Goal: Information Seeking & Learning: Learn about a topic

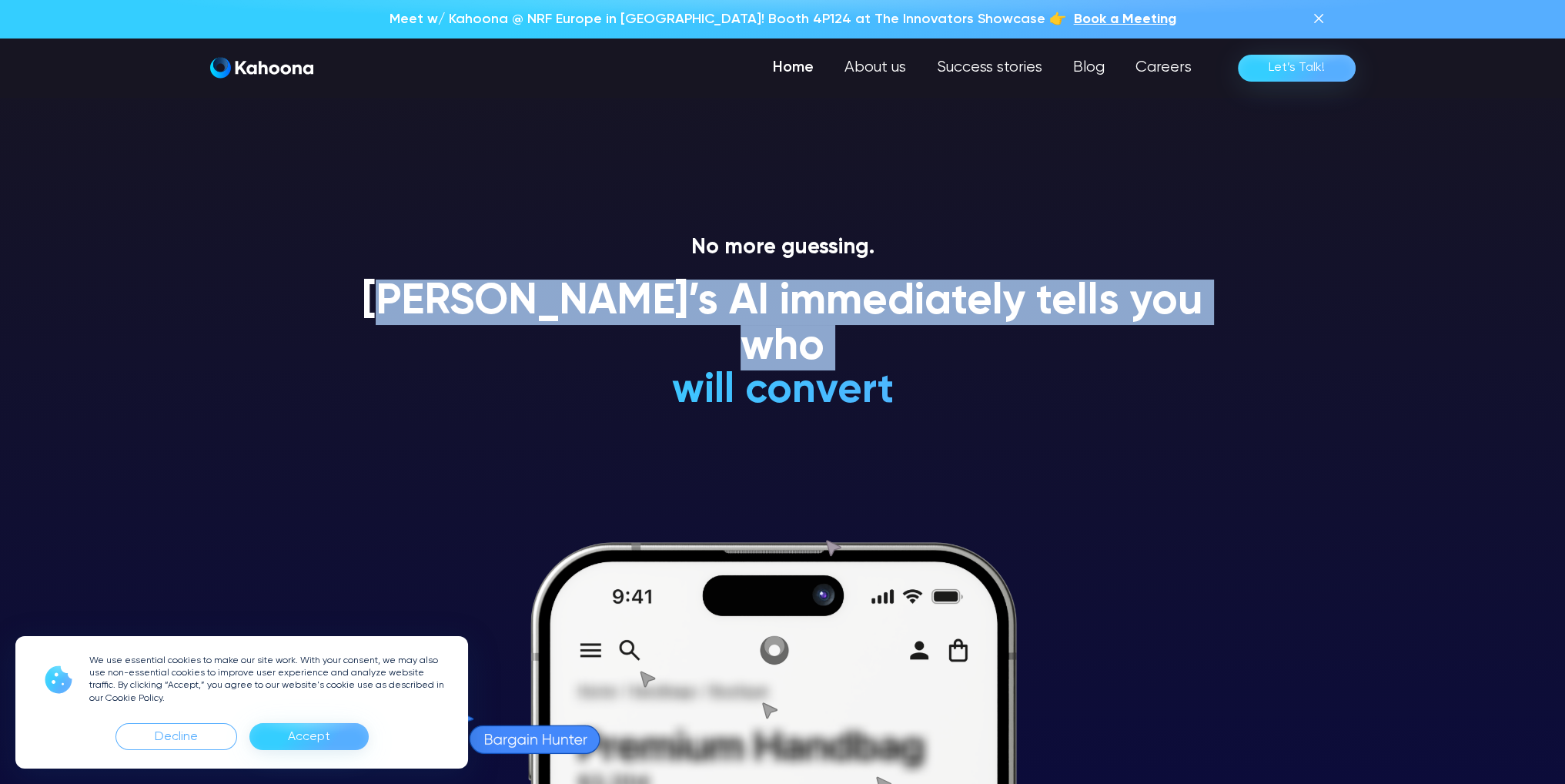
drag, startPoint x: 403, startPoint y: 298, endPoint x: 865, endPoint y: 370, distance: 467.6
click at [865, 370] on div "[PERSON_NAME]’s AI immediately tells you who will convert will NEVER convert is…" at bounding box center [783, 352] width 878 height 146
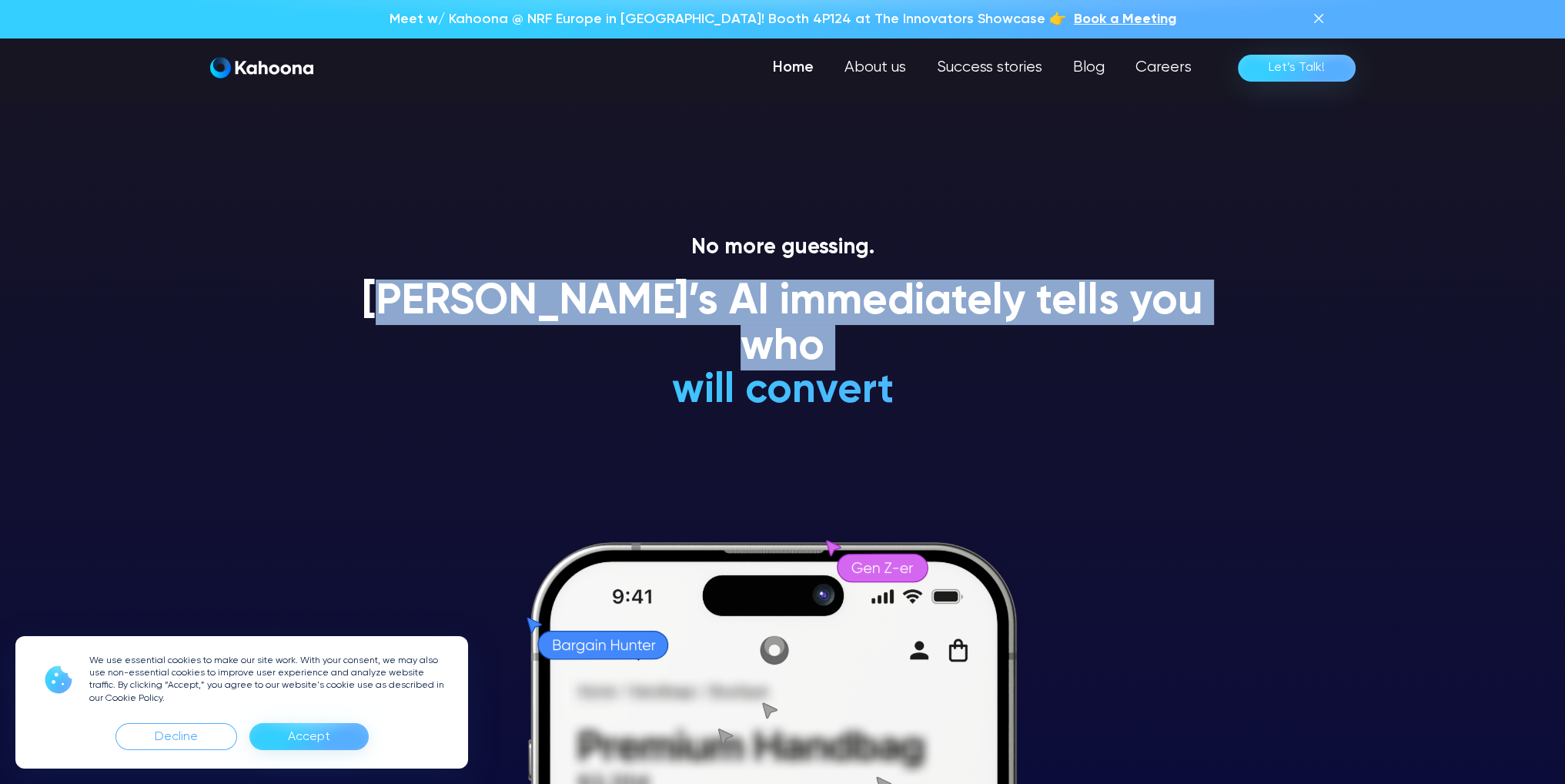
click at [871, 230] on h1 "is a Gen Z-er" at bounding box center [782, 208] width 454 height 45
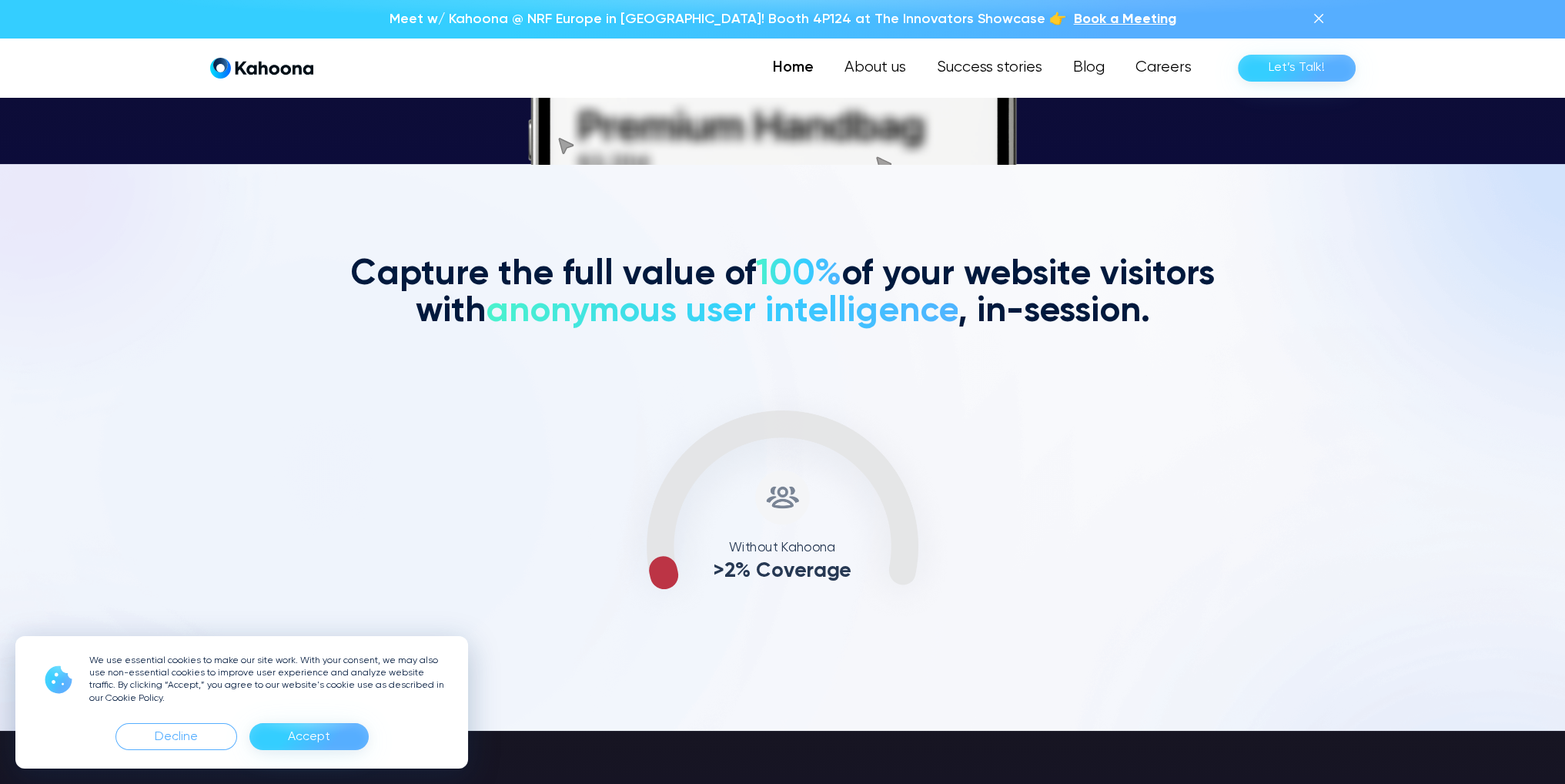
scroll to position [621, 0]
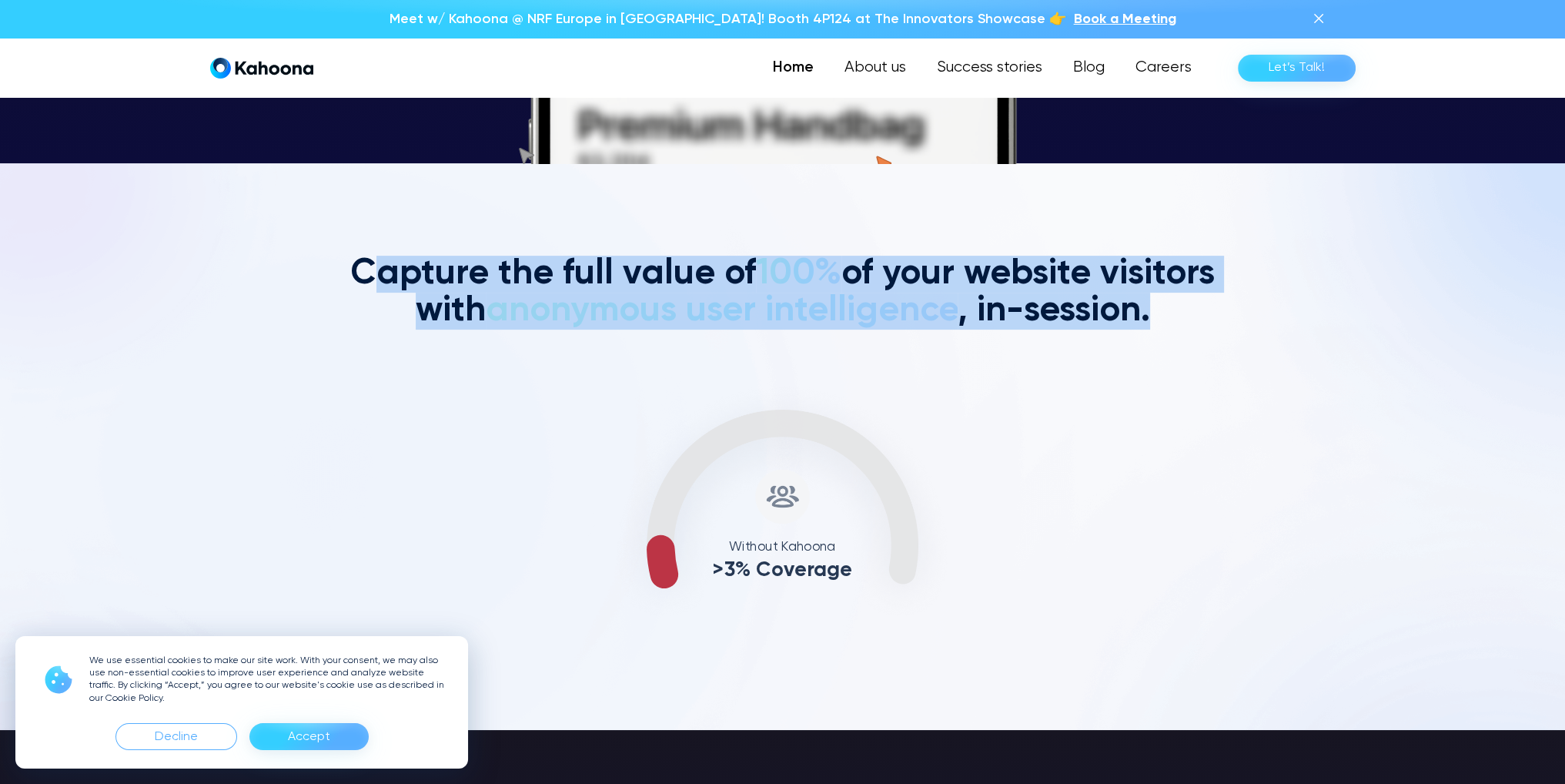
drag, startPoint x: 960, startPoint y: 323, endPoint x: 1175, endPoint y: 340, distance: 215.7
click at [1171, 344] on div "Capture the full value of 100% of your website visitors with anonymous user int…" at bounding box center [783, 446] width 878 height 382
click at [1179, 333] on div "Capture the full value of 100% of your website visitors with anonymous user int…" at bounding box center [783, 446] width 878 height 382
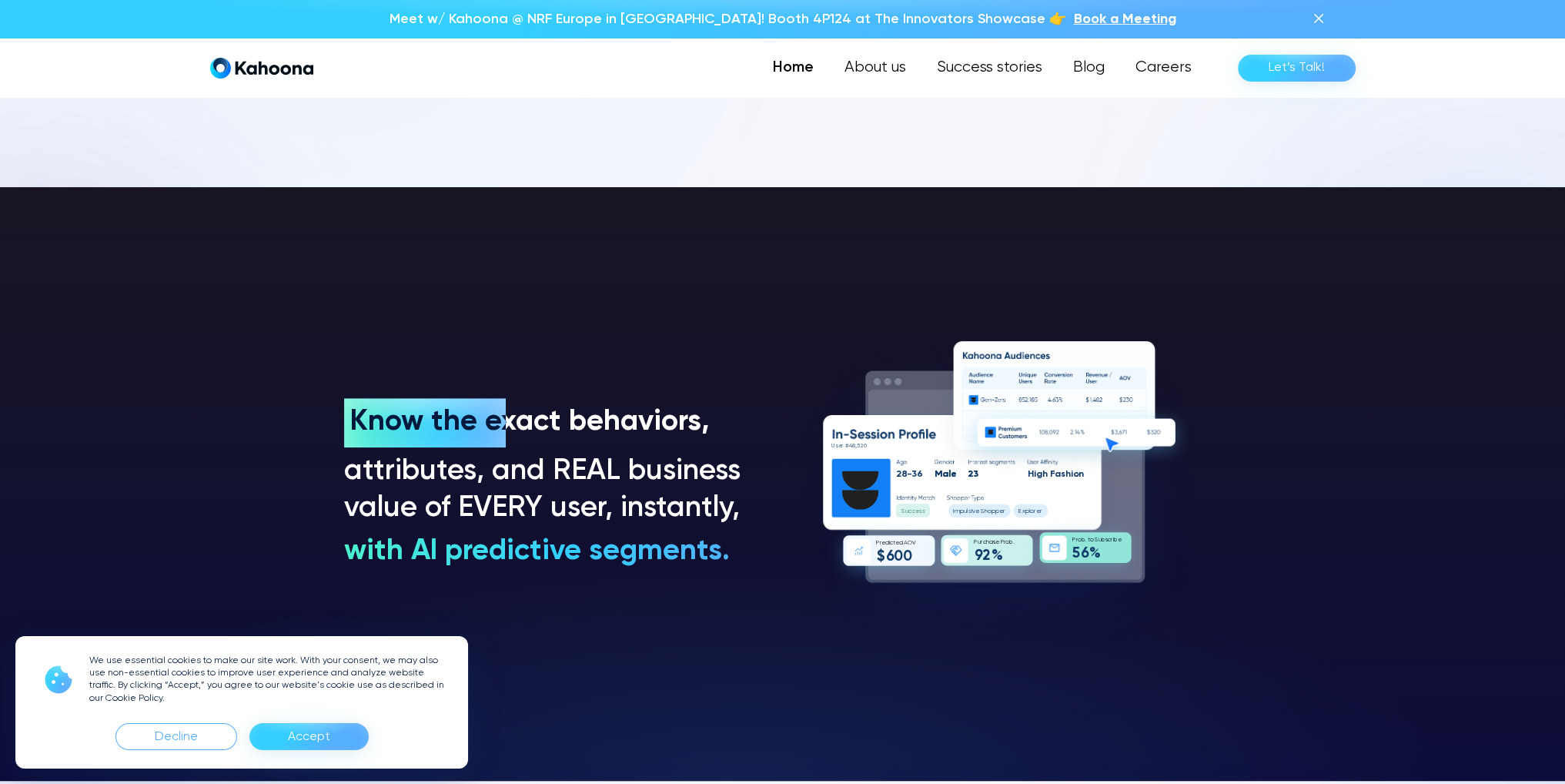
scroll to position [1164, 0]
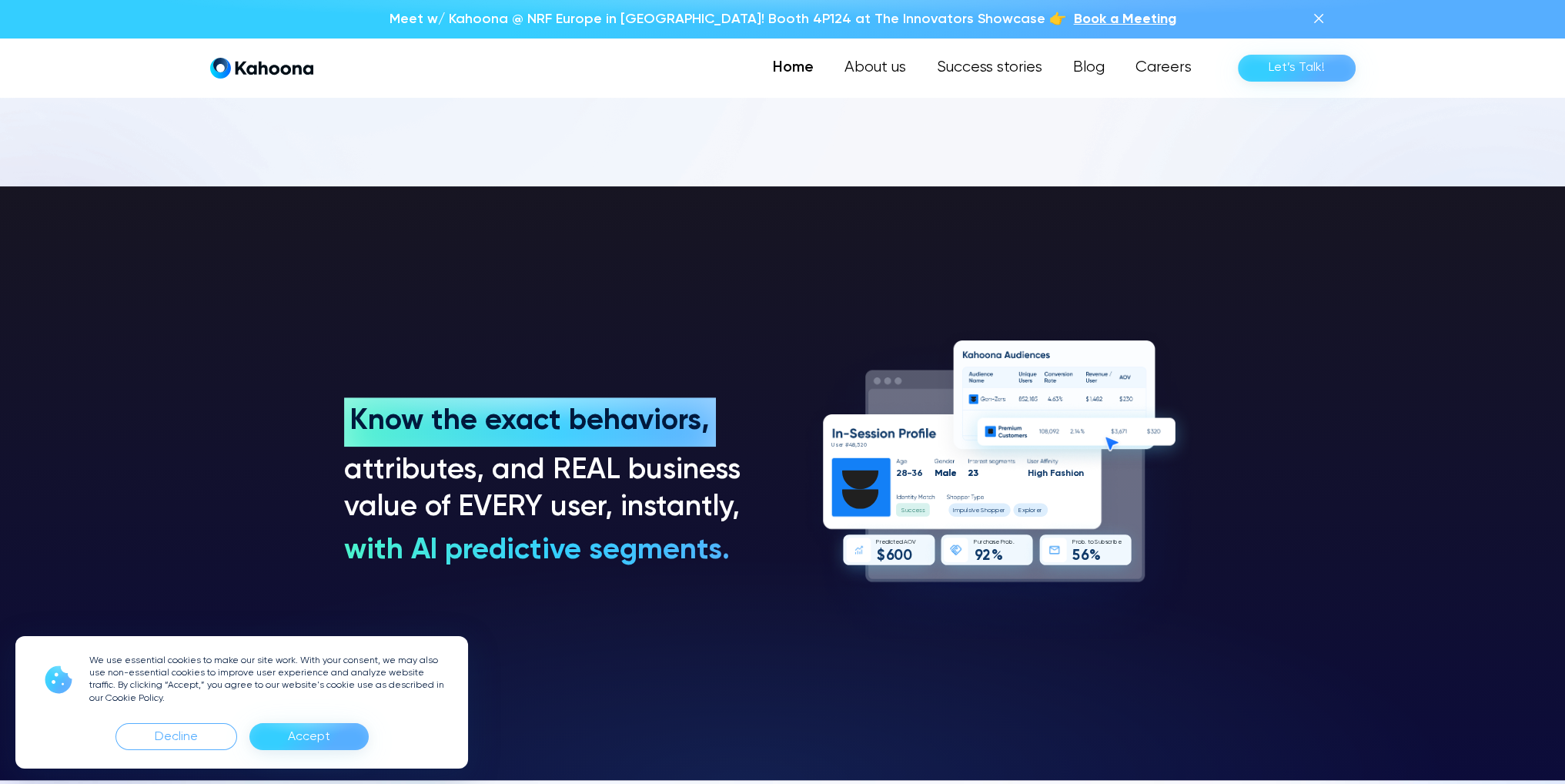
drag, startPoint x: 337, startPoint y: 401, endPoint x: 753, endPoint y: 568, distance: 448.3
click at [753, 568] on section "Know the exact behaviors, Know the exact behaviors, attributes, and REAL busine…" at bounding box center [782, 483] width 1565 height 593
click at [754, 568] on div "Know the exact behaviors, Know the exact behaviors, attributes, and REAL busine…" at bounding box center [783, 483] width 878 height 329
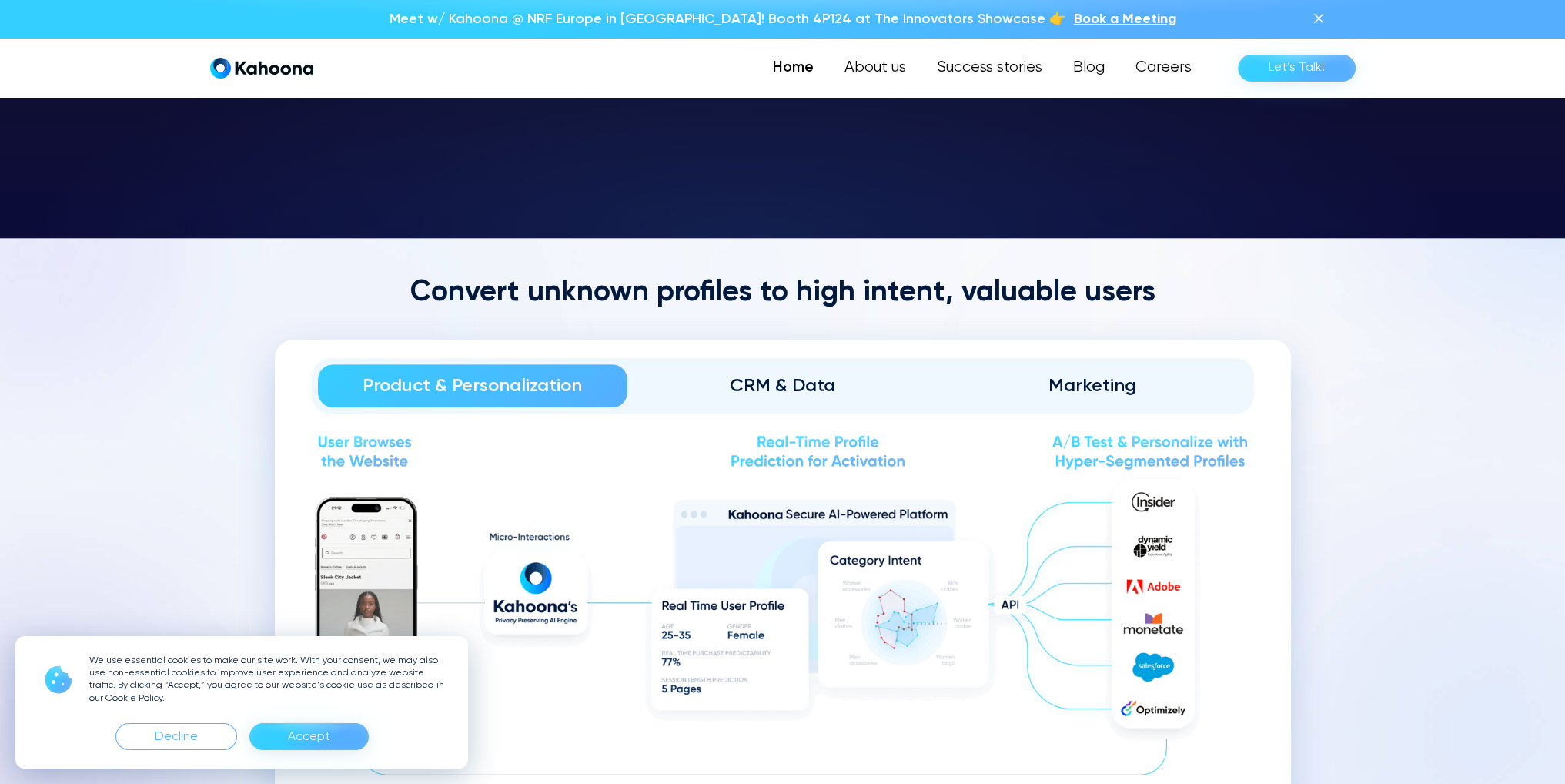
scroll to position [1707, 0]
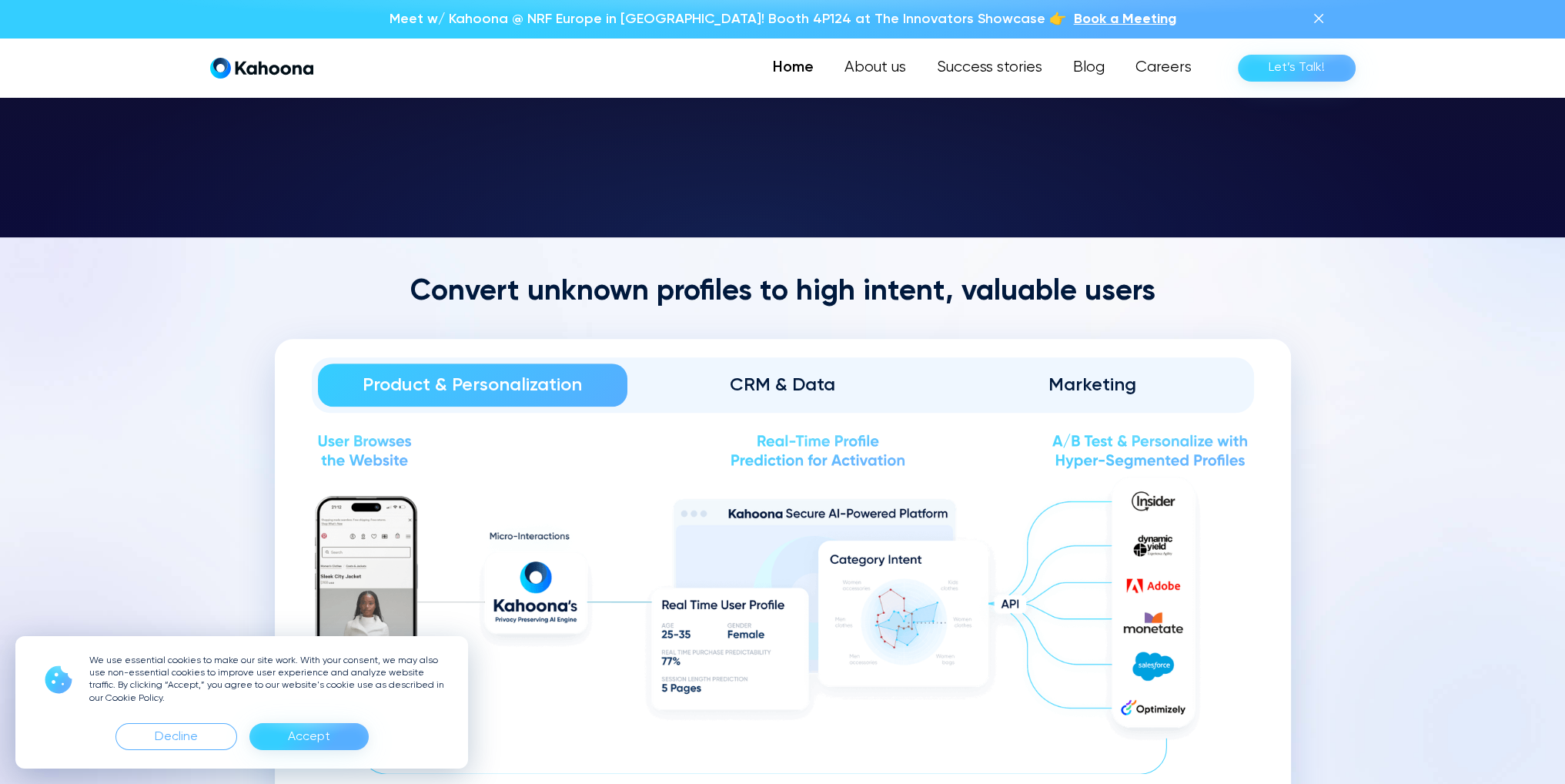
click at [727, 380] on div "CRM & Data" at bounding box center [782, 385] width 267 height 25
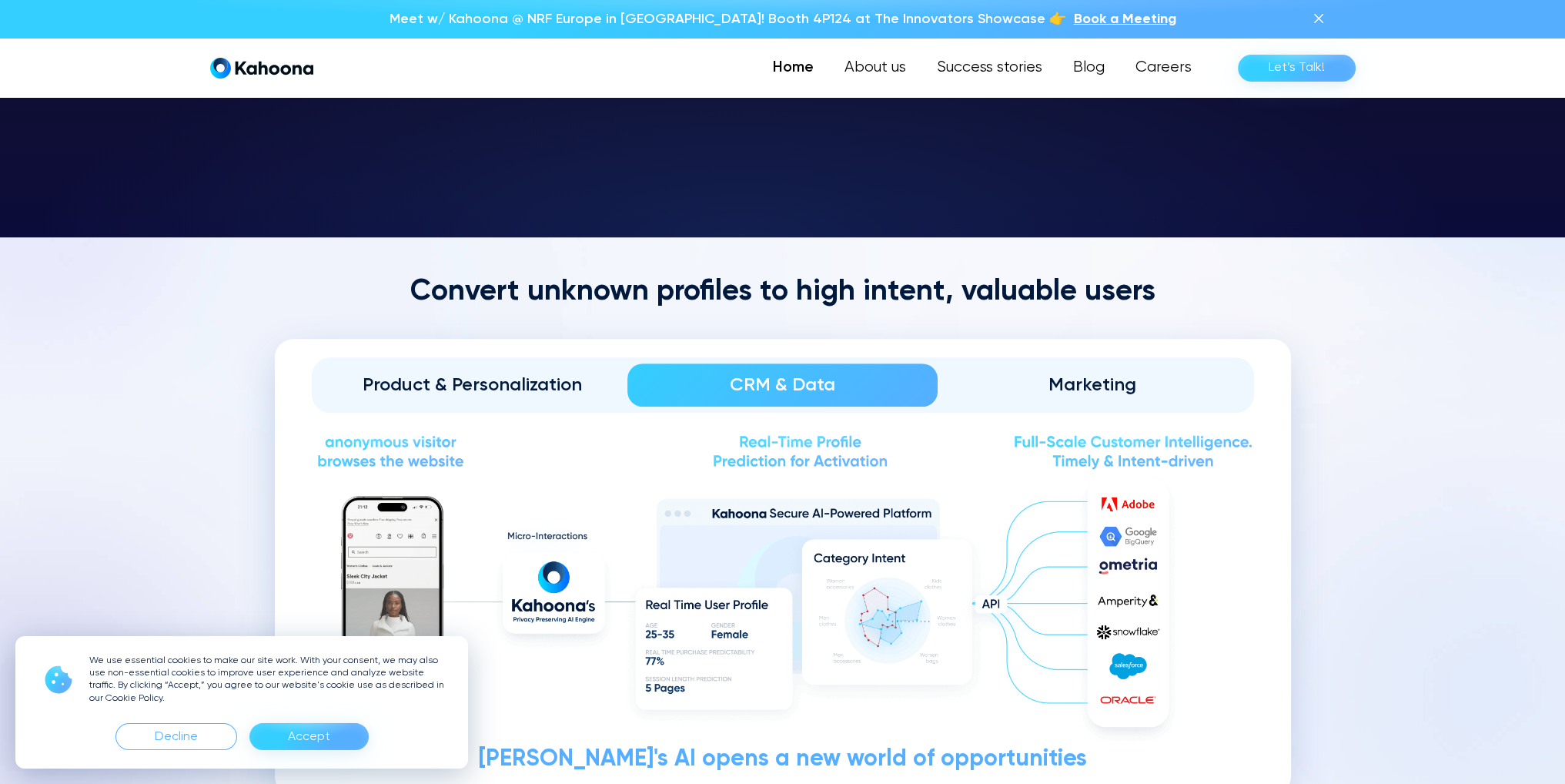
click at [566, 383] on div "Product & Personalization" at bounding box center [473, 385] width 267 height 25
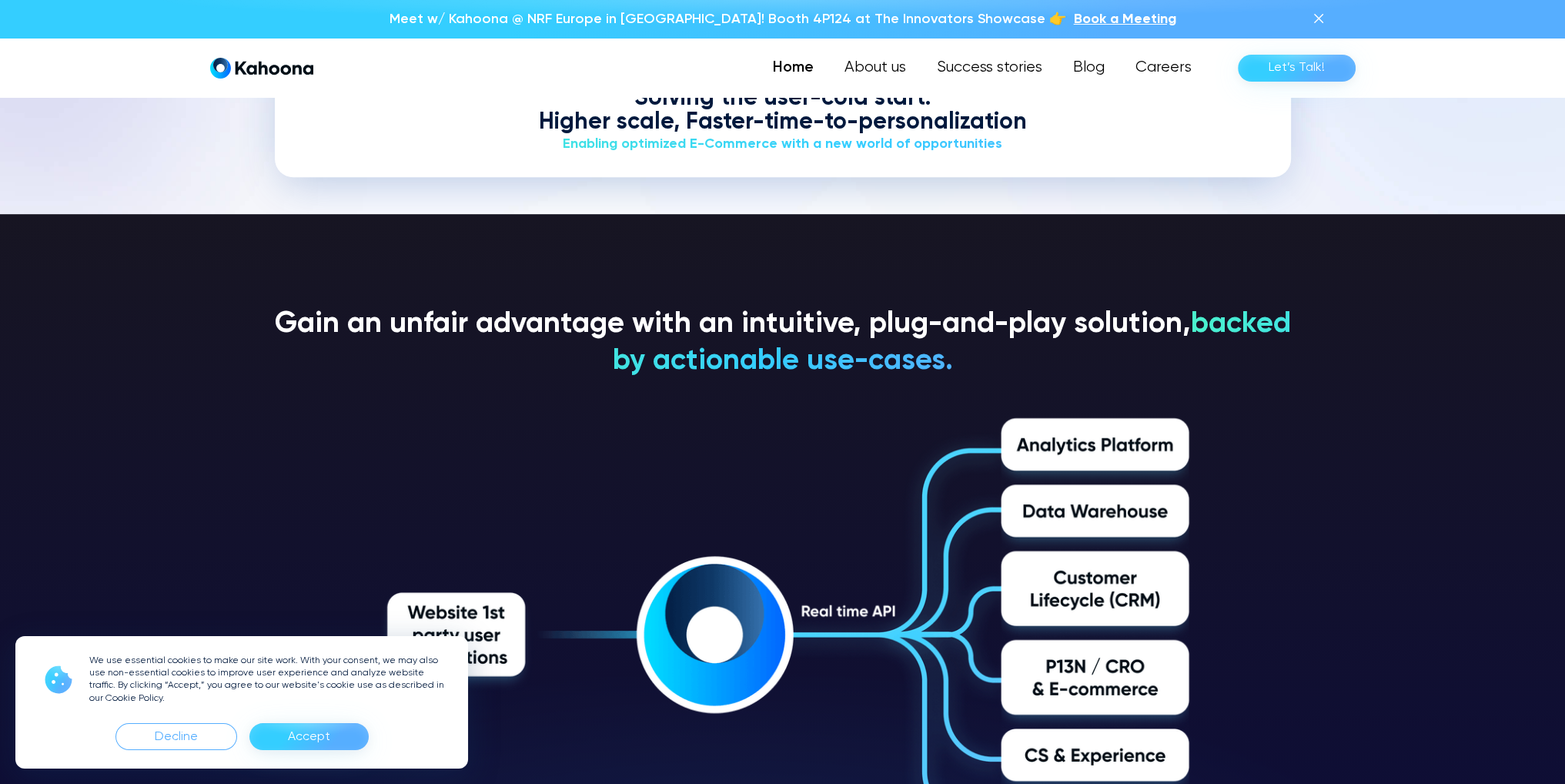
scroll to position [2405, 0]
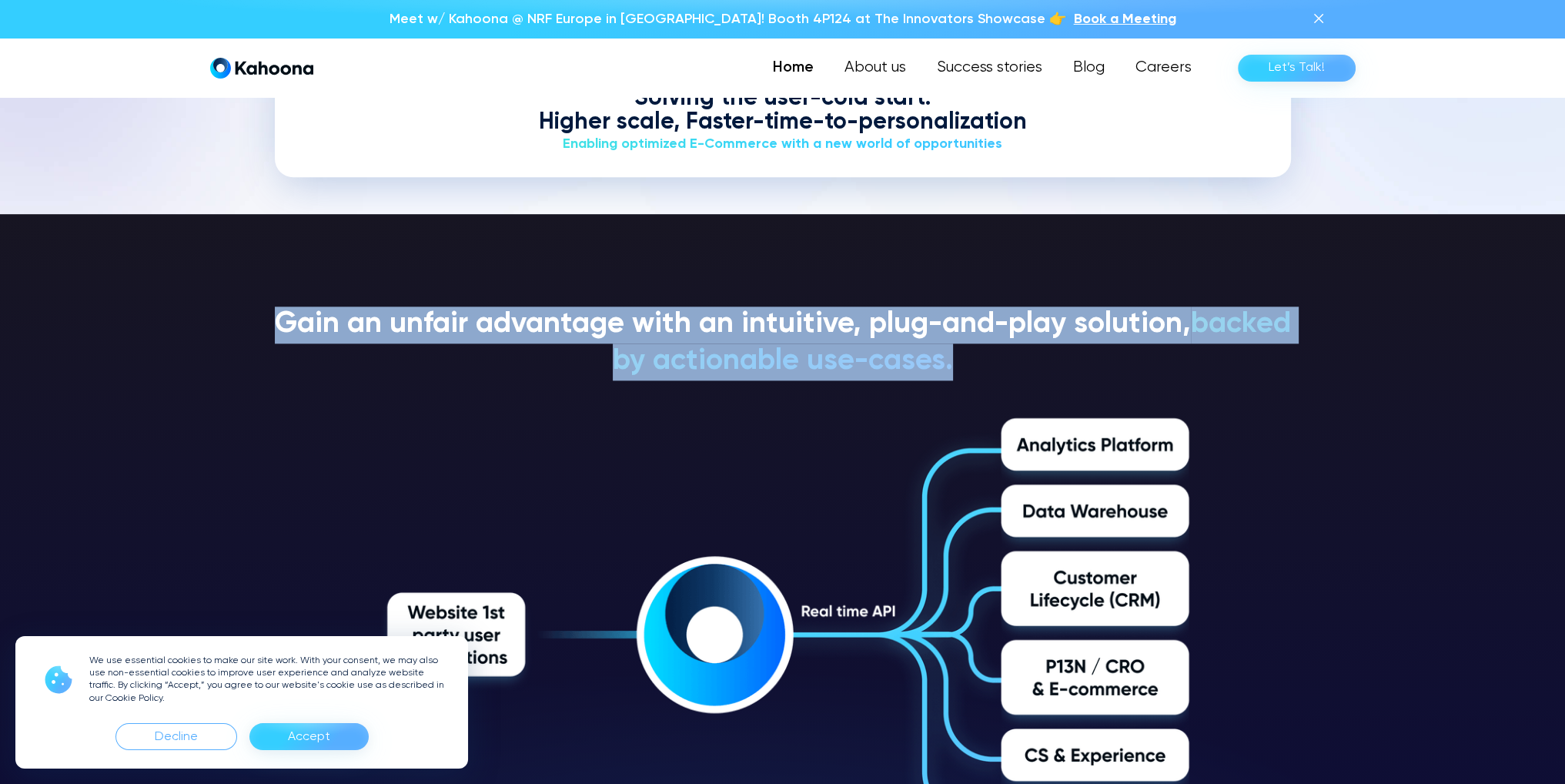
drag, startPoint x: 323, startPoint y: 319, endPoint x: 1125, endPoint y: 373, distance: 803.8
click at [1125, 373] on h3 "Gain an unfair advantage with an intuitive, plug-and-play solution, backed by a…" at bounding box center [782, 343] width 1016 height 74
click at [1125, 373] on h3 "Gain an unfair advantage with an intuitive, plug-and-play solution, backed by a…" at bounding box center [782, 343] width 1016 height 74
drag, startPoint x: 1101, startPoint y: 365, endPoint x: 141, endPoint y: 294, distance: 962.6
click at [141, 294] on section "Gain an unfair advantage with an intuitive, plug-and-play solution, backed by a…" at bounding box center [782, 576] width 1565 height 725
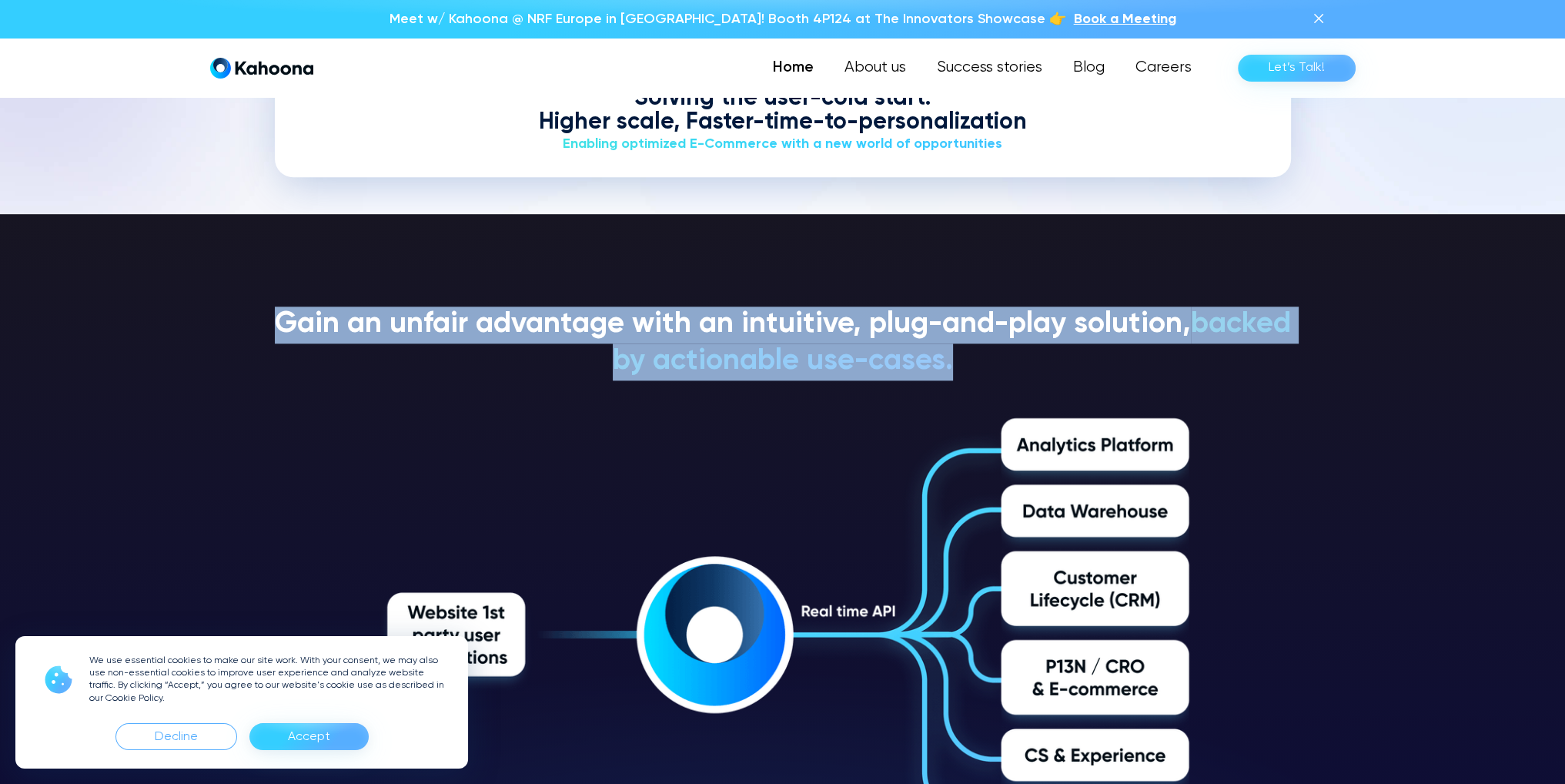
click at [141, 294] on section "Gain an unfair advantage with an intuitive, plug-and-play solution, backed by a…" at bounding box center [782, 576] width 1565 height 725
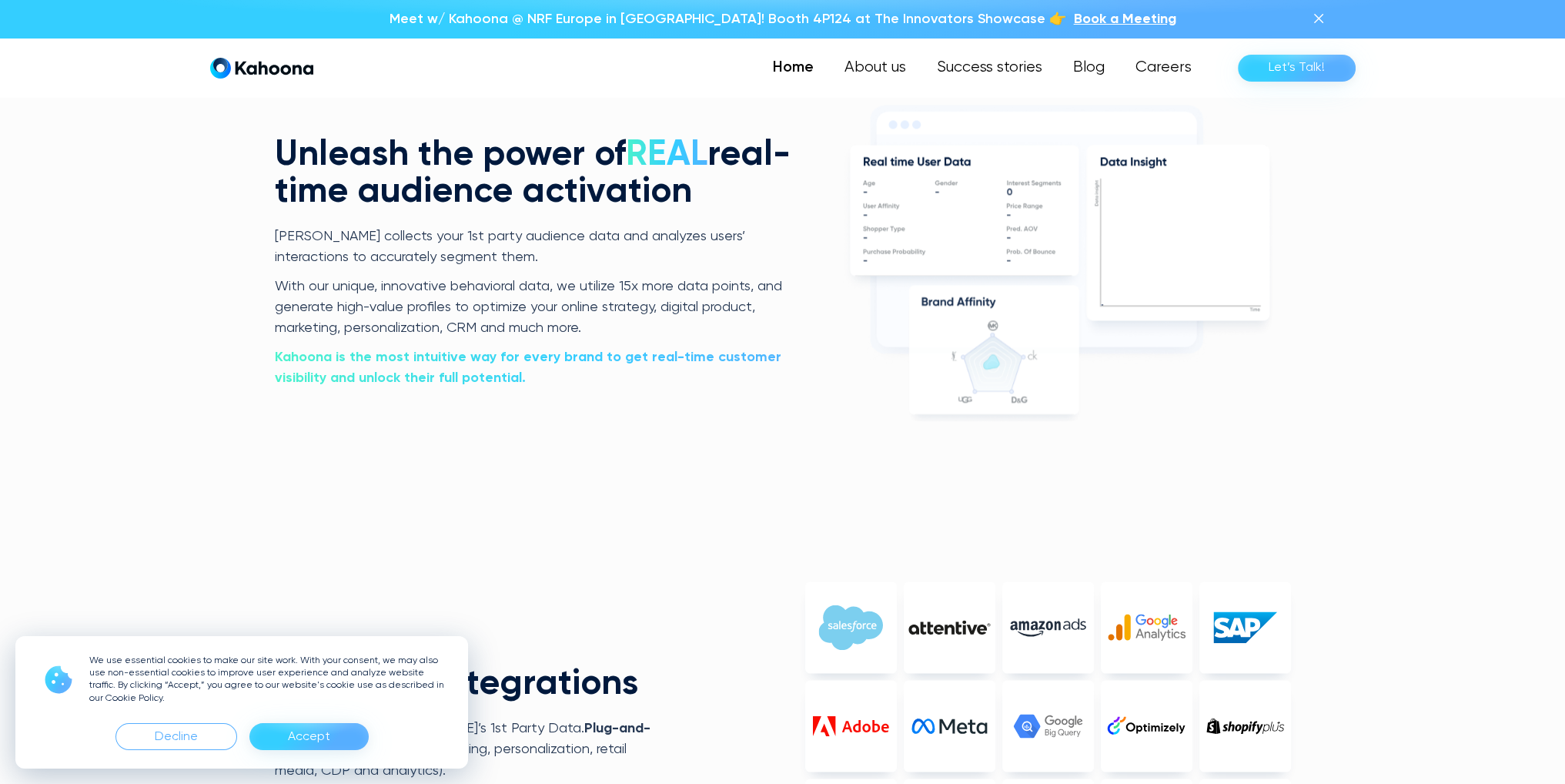
scroll to position [3337, 0]
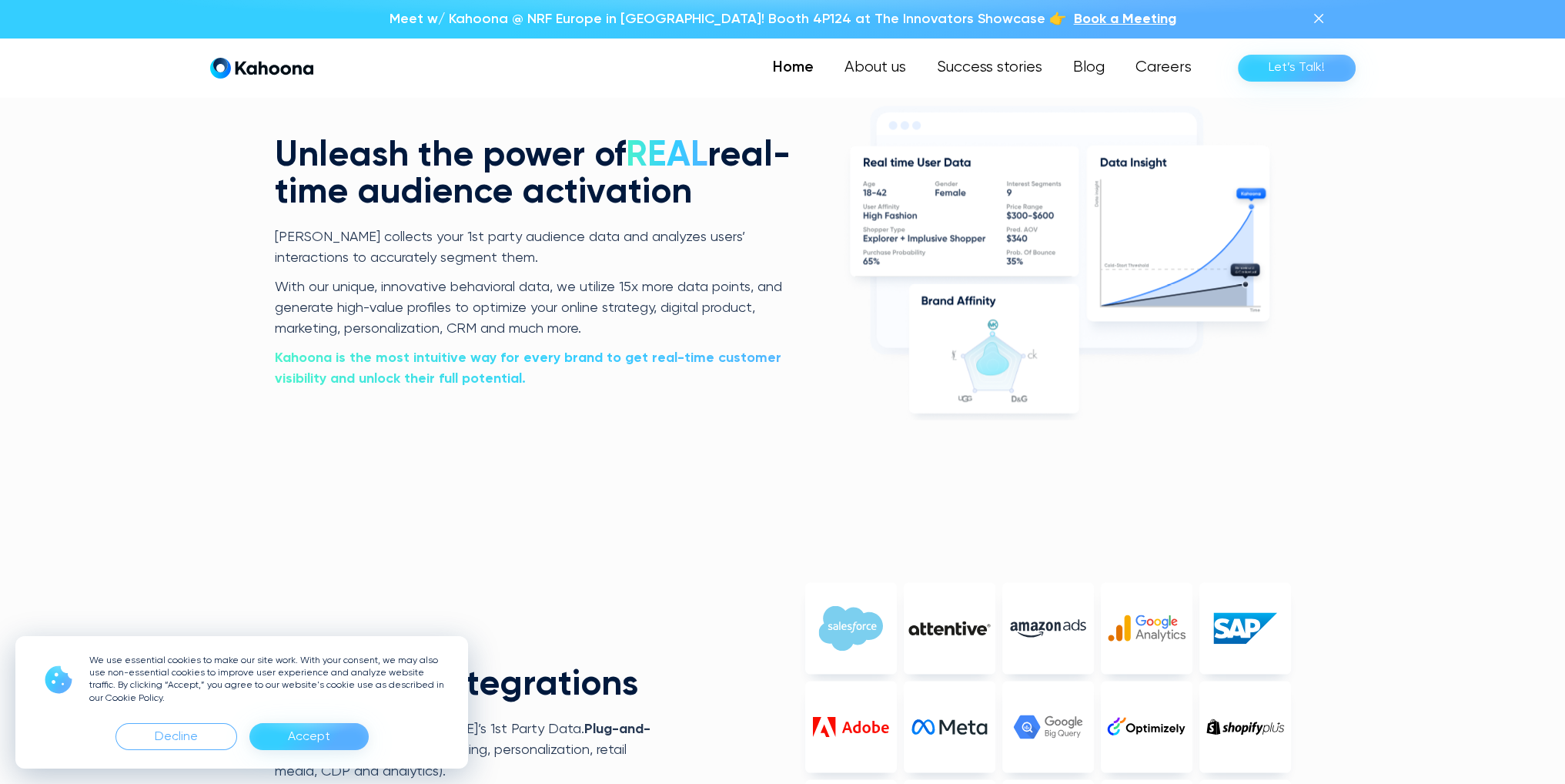
click at [130, 447] on div "PV Age Age confidence Gender Gender confidence New segments 7 25-34 [DEMOGRAPHI…" at bounding box center [782, 789] width 1565 height 1562
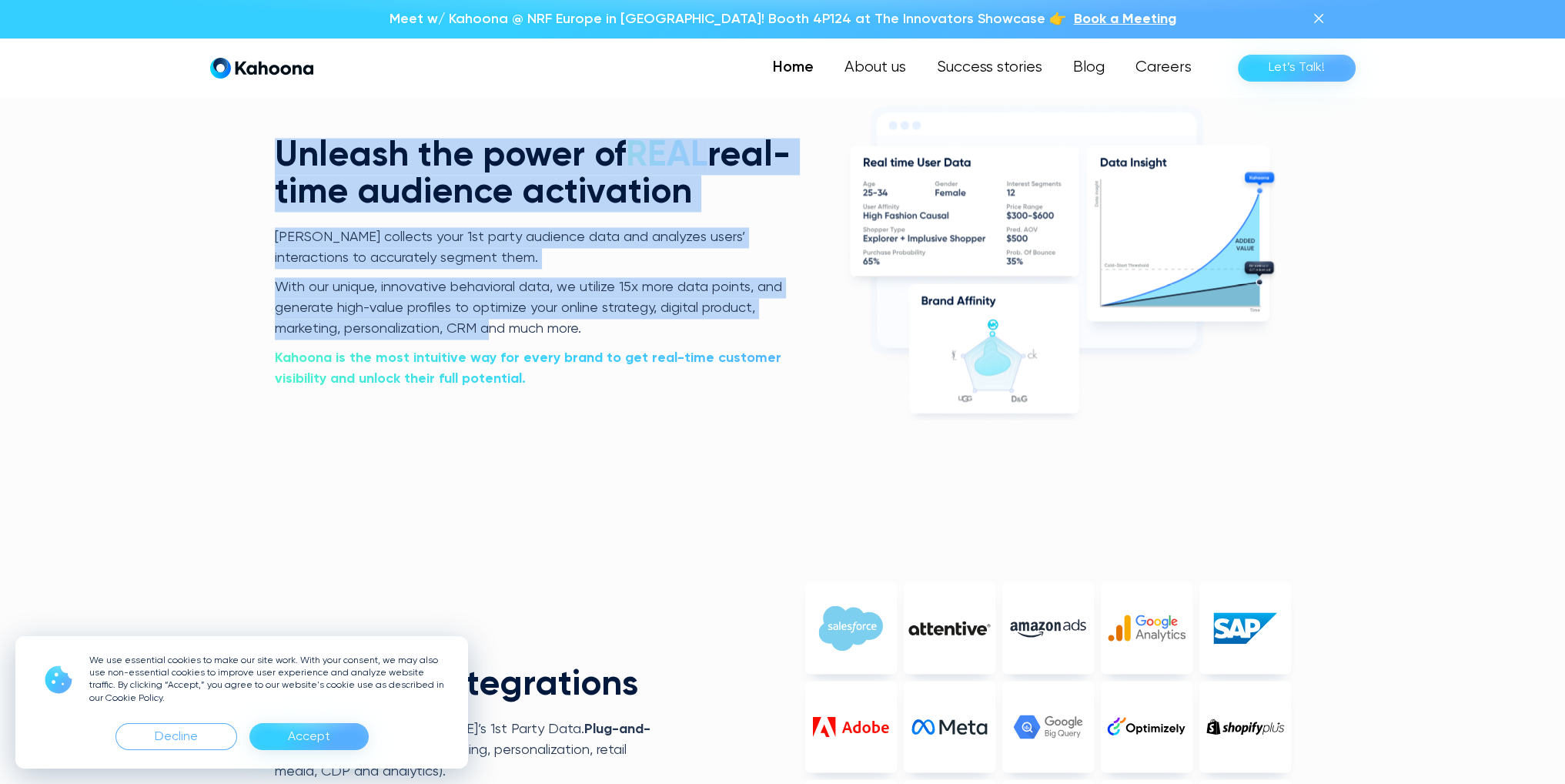
drag, startPoint x: 284, startPoint y: 151, endPoint x: 488, endPoint y: 317, distance: 263.0
click at [488, 317] on div "Unleash the power of REAL real-time audience activation [PERSON_NAME] collects …" at bounding box center [535, 263] width 521 height 251
click at [488, 317] on p "With our unique, innovative behavioral data, we utilize 15x more data points, a…" at bounding box center [535, 308] width 521 height 63
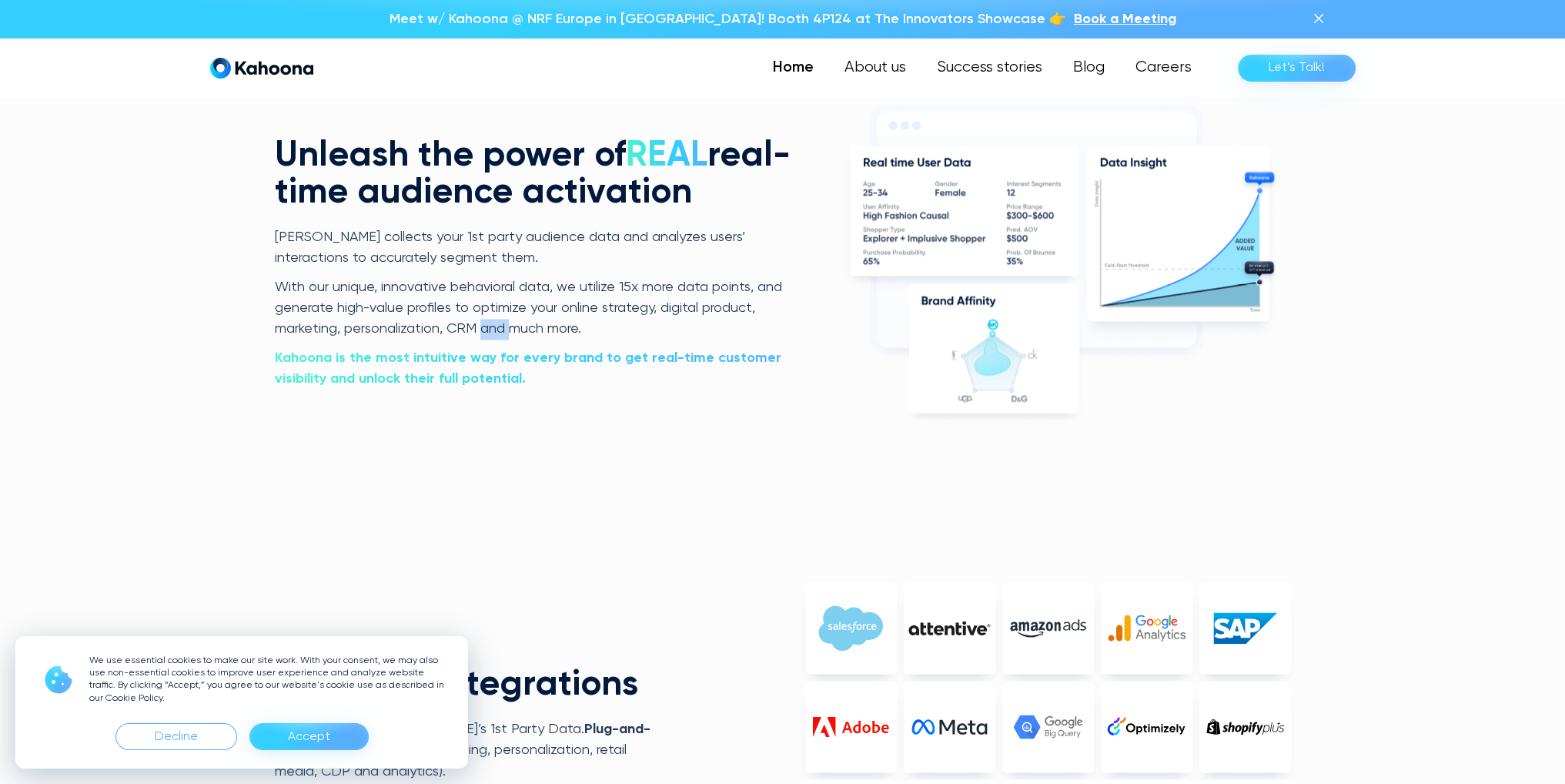
click at [488, 317] on p "With our unique, innovative behavioral data, we utilize 15x more data points, a…" at bounding box center [535, 308] width 521 height 63
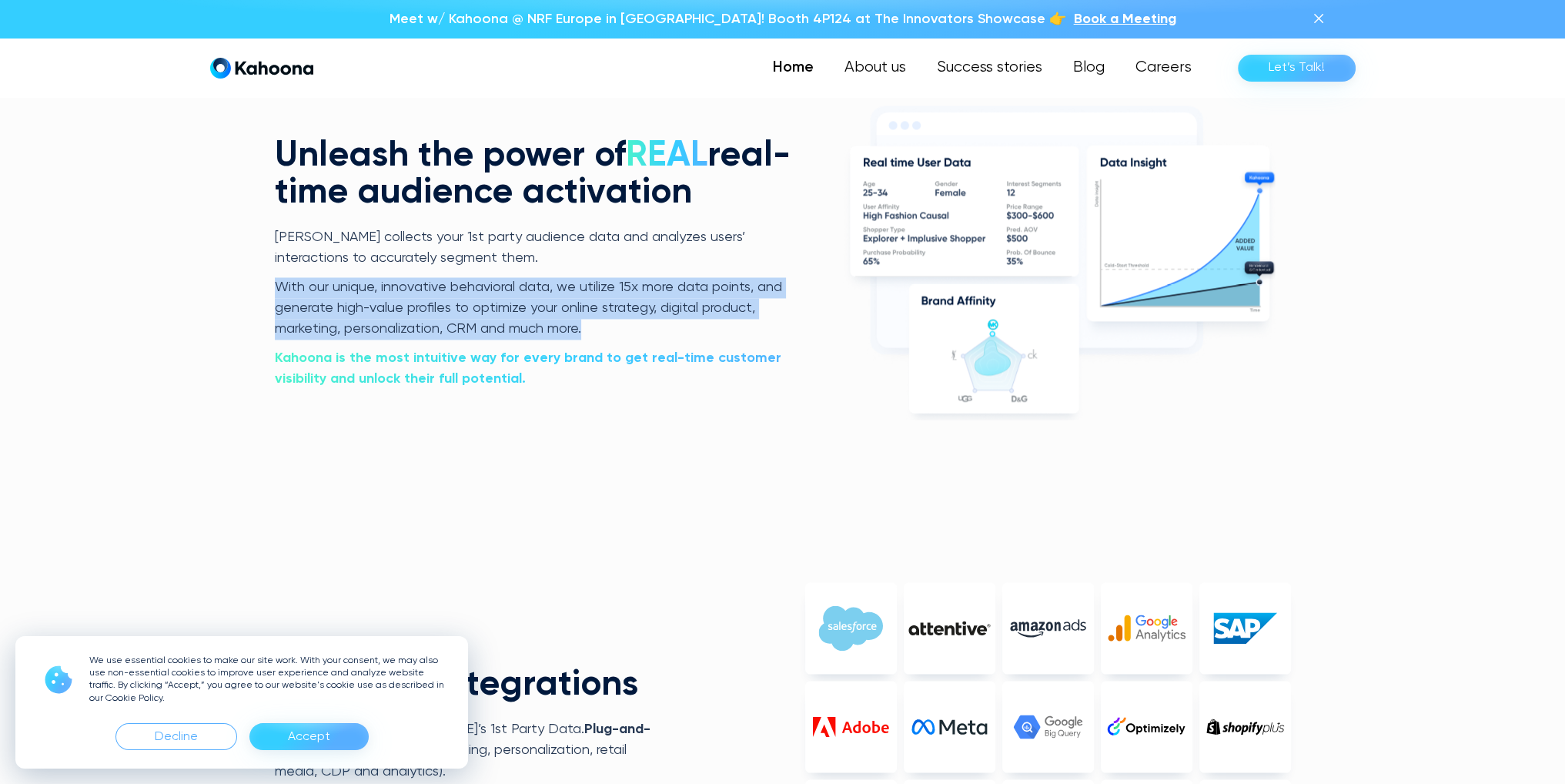
click at [488, 317] on p "With our unique, innovative behavioral data, we utilize 15x more data points, a…" at bounding box center [535, 308] width 521 height 63
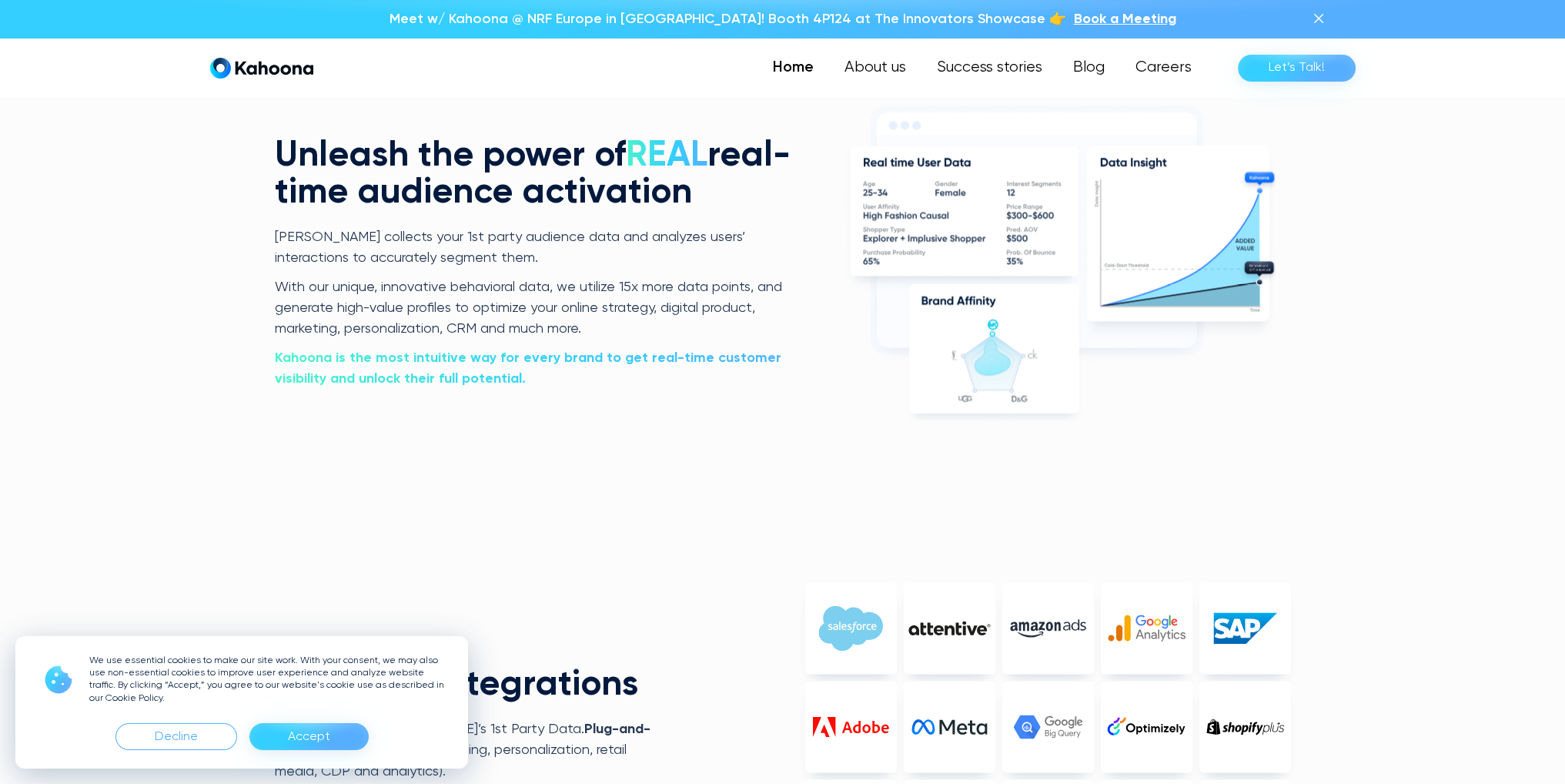
click at [415, 259] on p "[PERSON_NAME] collects your 1st party audience data and analyzes users’ interac…" at bounding box center [535, 248] width 521 height 42
click at [446, 308] on p "With our unique, innovative behavioral data, we utilize 15x more data points, a…" at bounding box center [535, 308] width 521 height 63
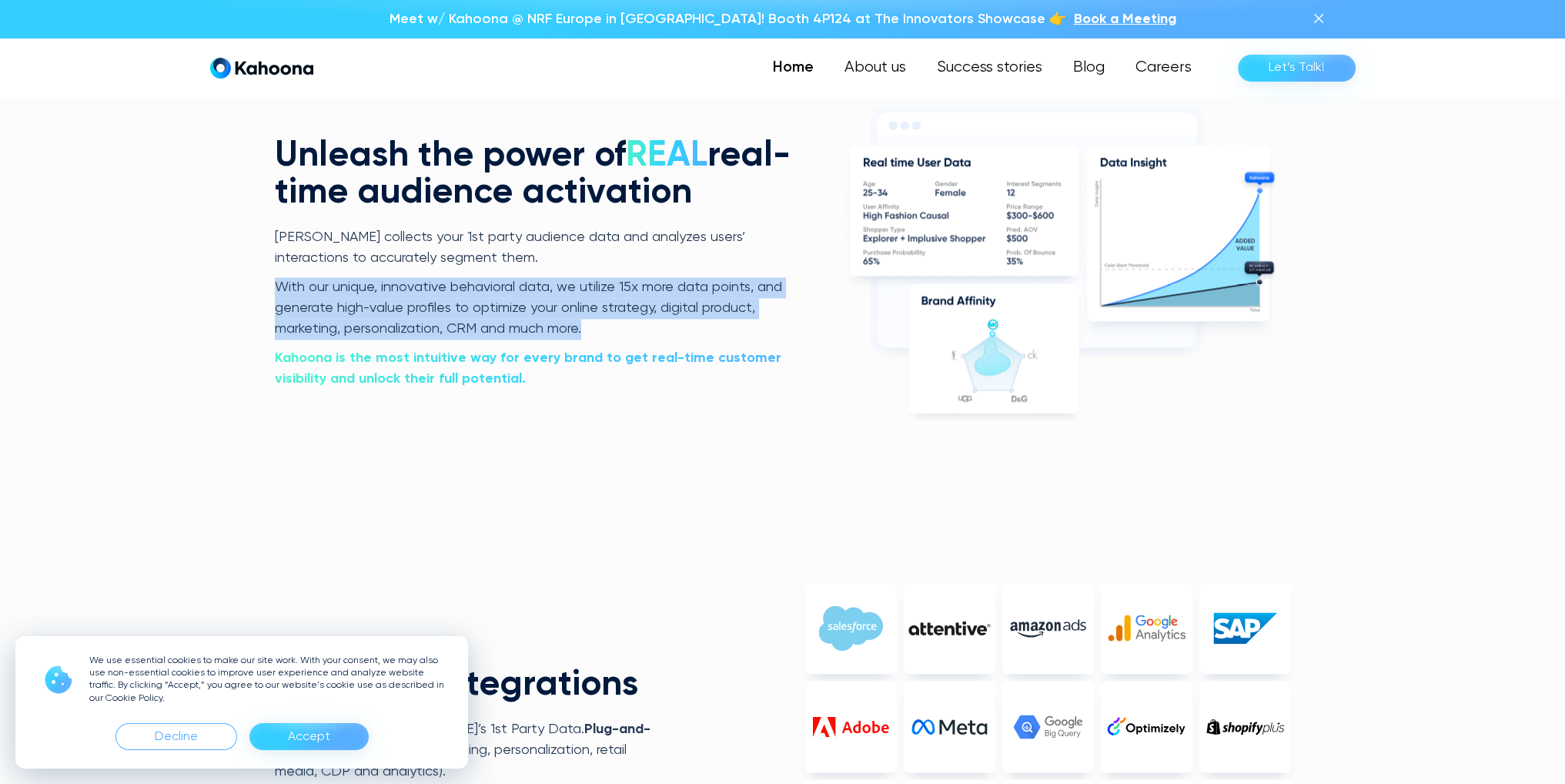
click at [446, 308] on p "With our unique, innovative behavioral data, we utilize 15x more data points, a…" at bounding box center [535, 308] width 521 height 63
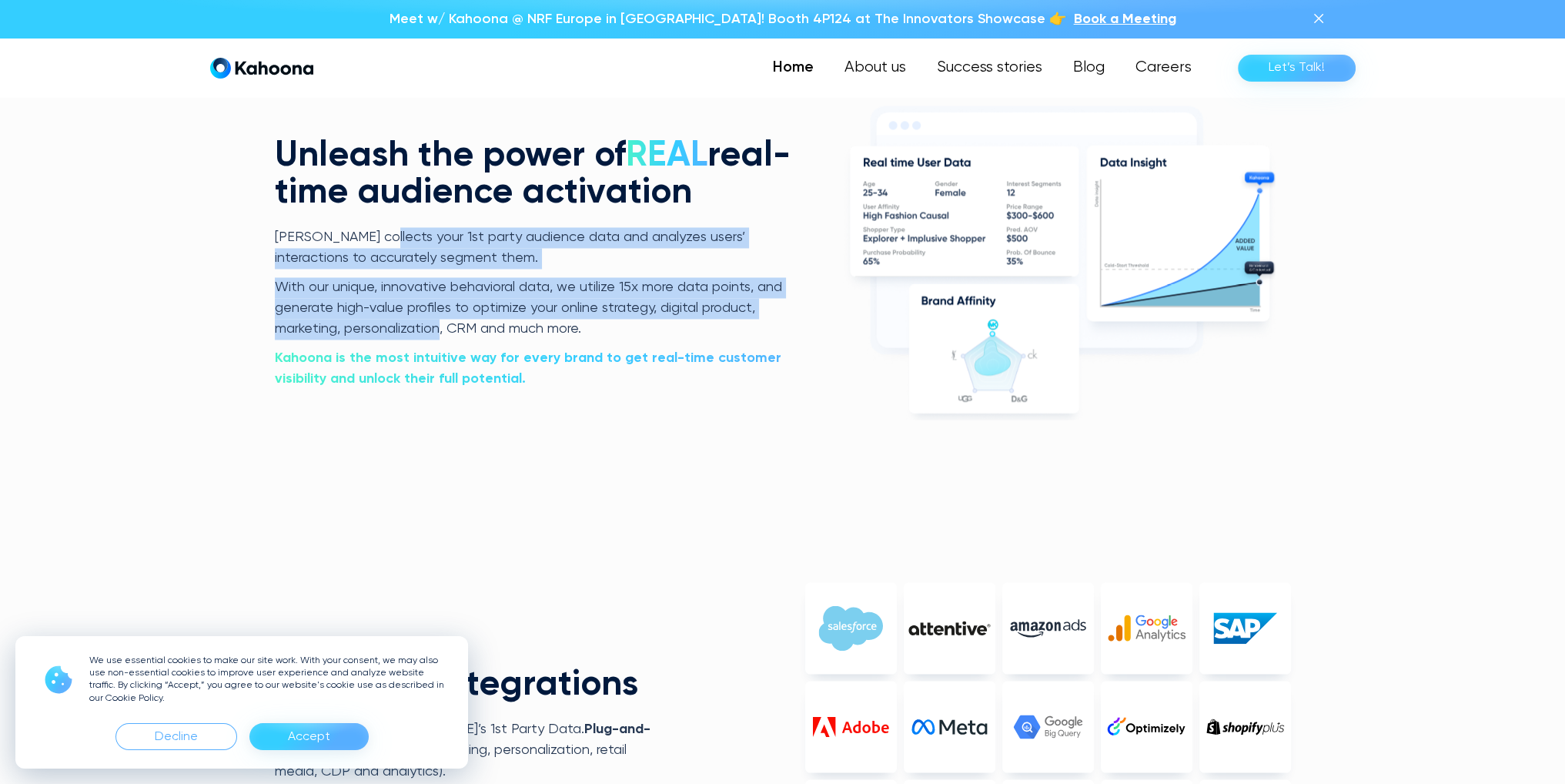
drag, startPoint x: 384, startPoint y: 230, endPoint x: 440, endPoint y: 327, distance: 112.0
click at [440, 327] on div "[PERSON_NAME] collects your 1st party audience data and analyzes users’ interac…" at bounding box center [535, 308] width 521 height 163
click at [440, 327] on p "With our unique, innovative behavioral data, we utilize 15x more data points, a…" at bounding box center [535, 308] width 521 height 63
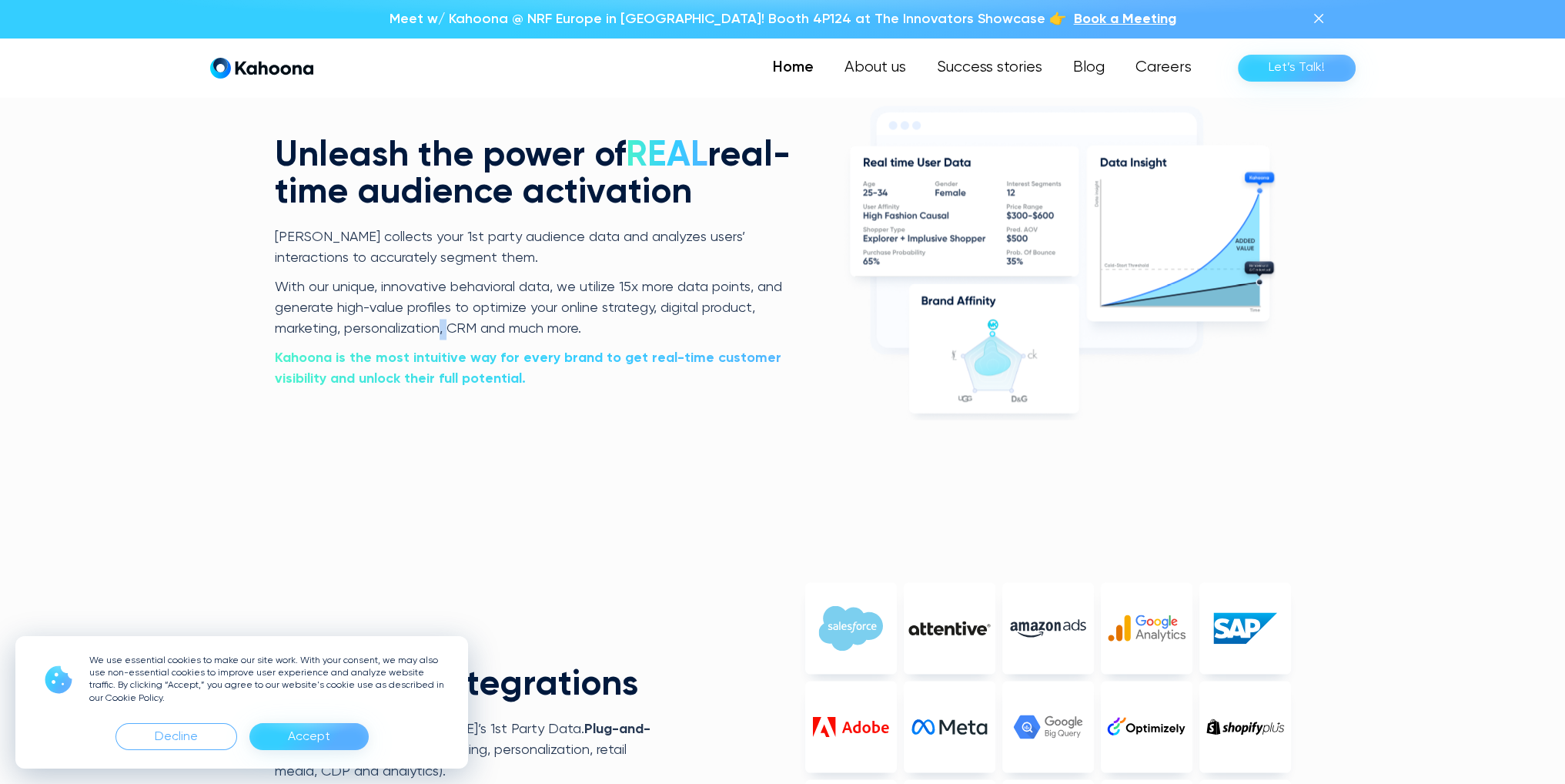
click at [440, 327] on p "With our unique, innovative behavioral data, we utilize 15x more data points, a…" at bounding box center [535, 308] width 521 height 63
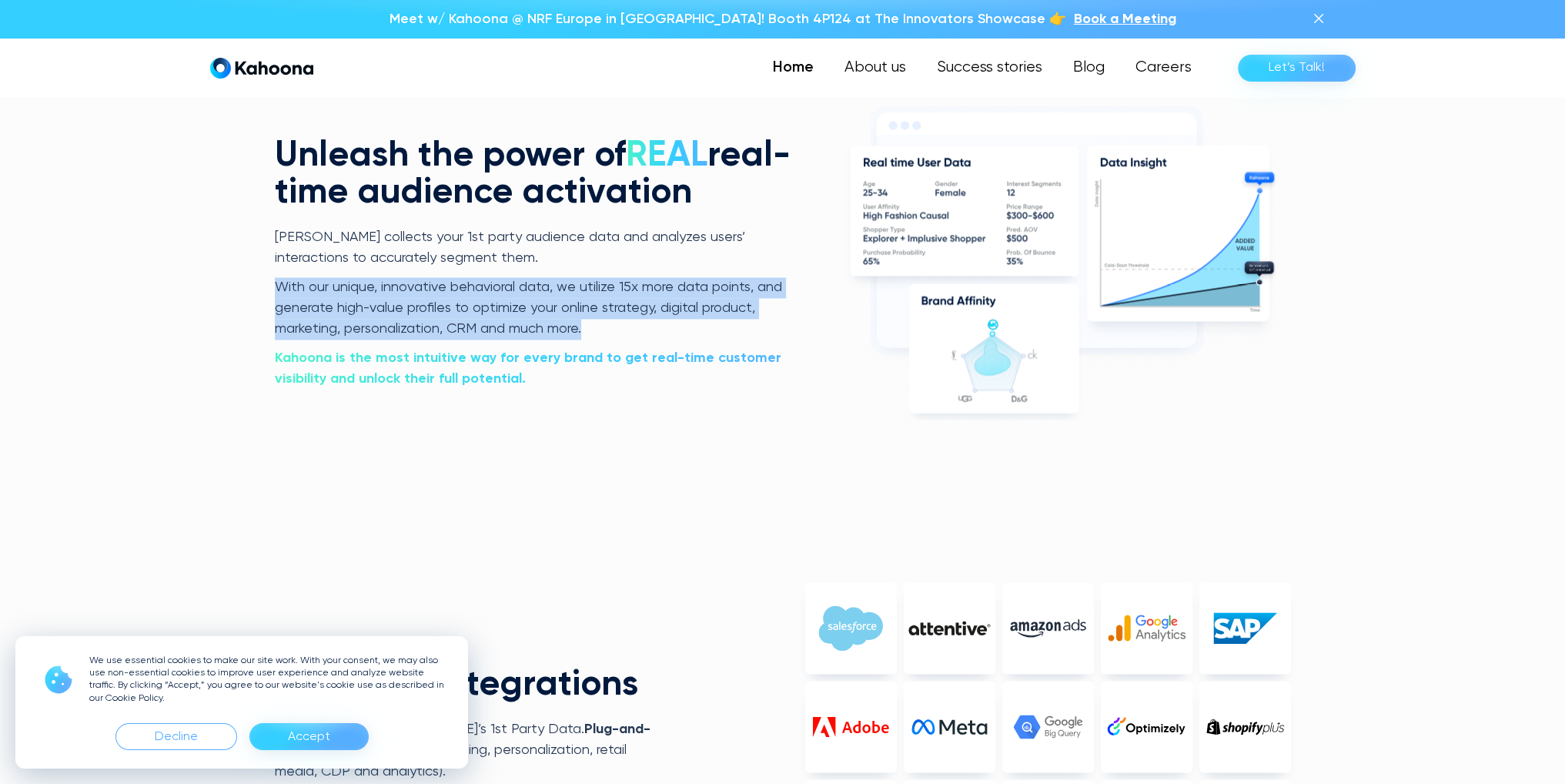
click at [440, 327] on p "With our unique, innovative behavioral data, we utilize 15x more data points, a…" at bounding box center [535, 308] width 521 height 63
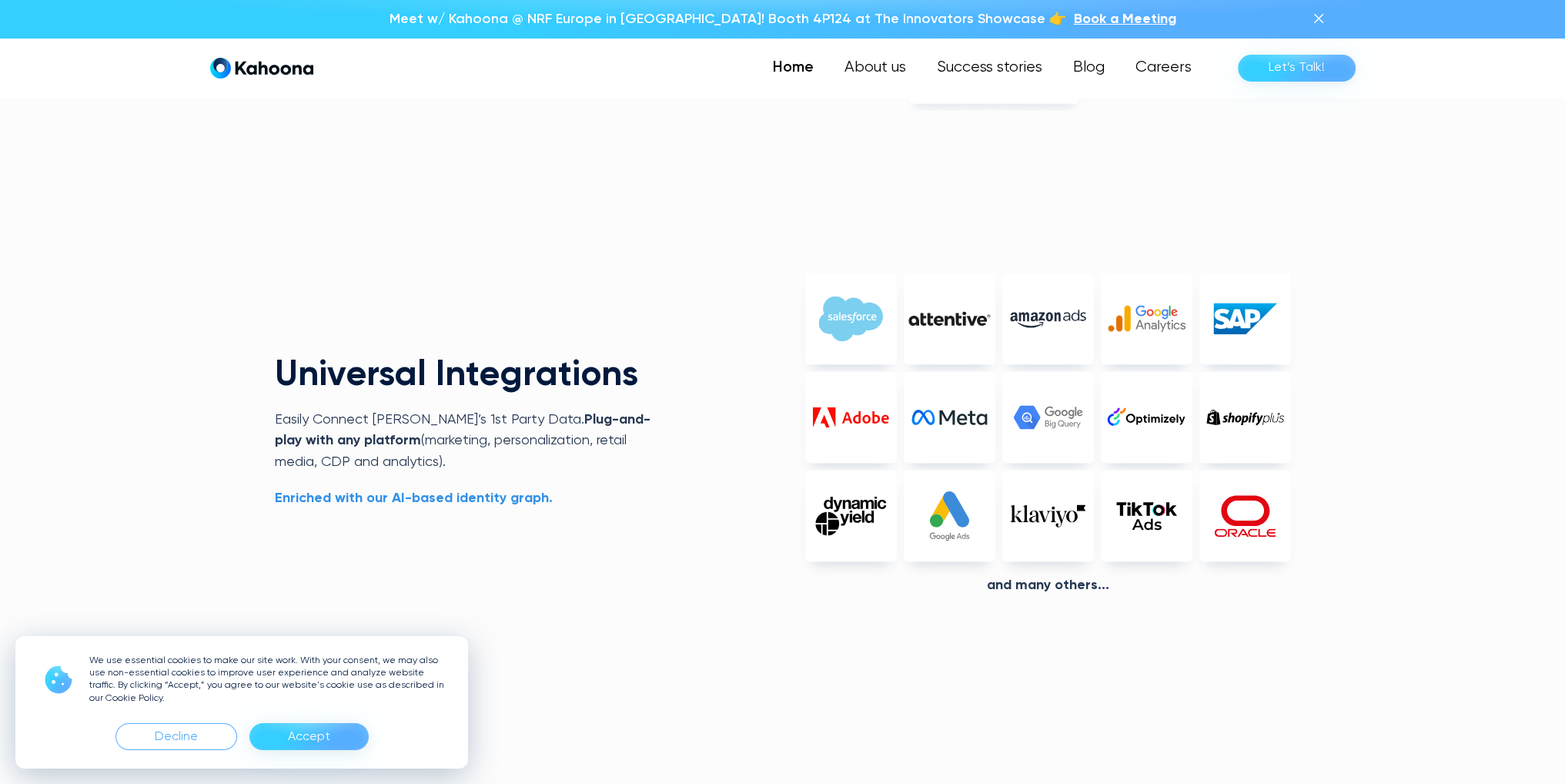
scroll to position [3647, 0]
drag, startPoint x: 259, startPoint y: 355, endPoint x: 569, endPoint y: 471, distance: 331.0
click at [569, 471] on div "PV Age Age confidence Gender Gender confidence New segments 7 25-34 [DEMOGRAPHI…" at bounding box center [782, 479] width 1565 height 1562
click at [569, 471] on div "Universal Integrations Easily Connect [PERSON_NAME]’s 1st Party Data.  Plug-and…" at bounding box center [471, 432] width 392 height 151
drag, startPoint x: 570, startPoint y: 461, endPoint x: 206, endPoint y: 366, distance: 376.2
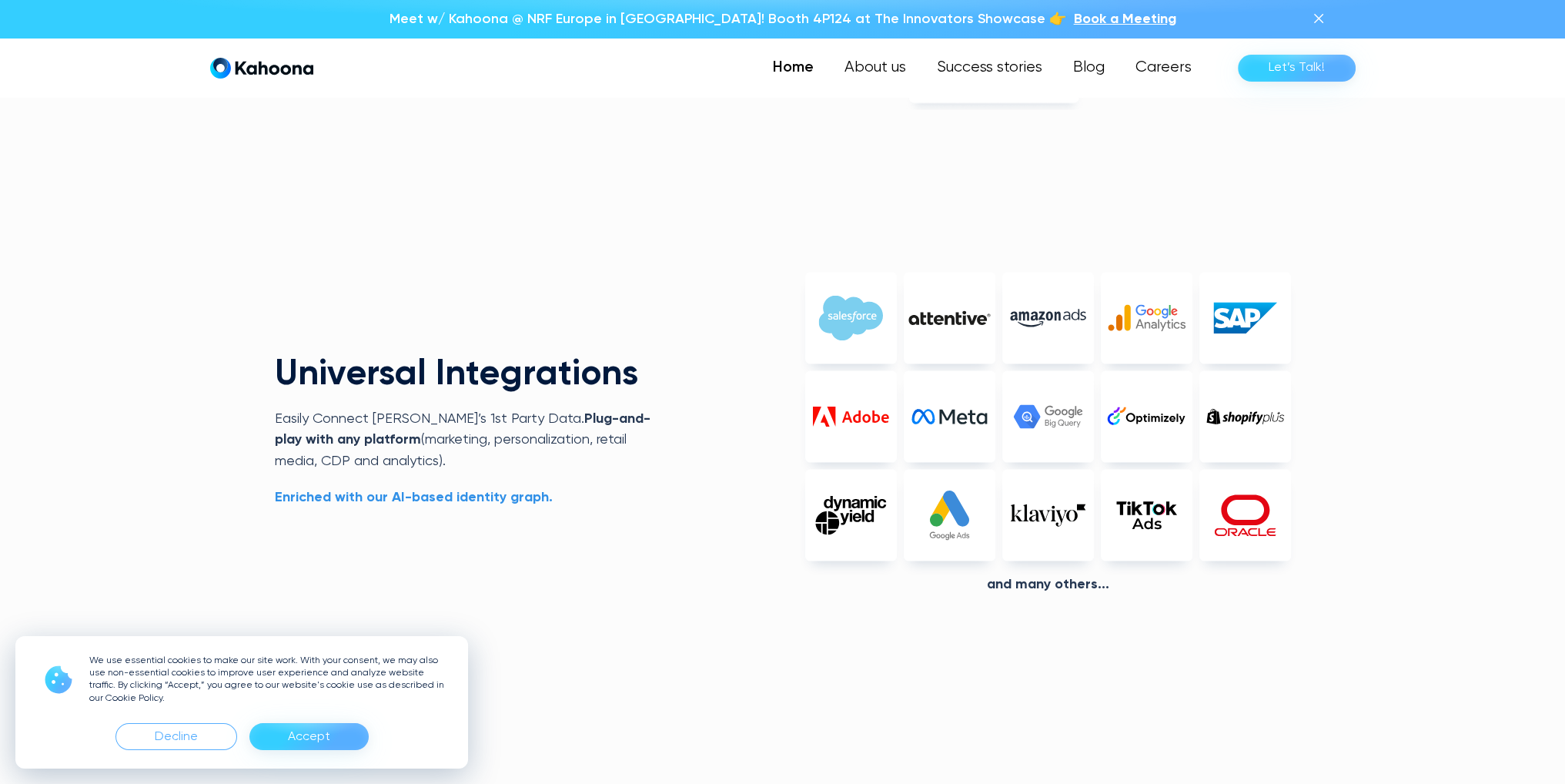
click at [206, 366] on div "PV Age Age confidence Gender Gender confidence New segments 7 25-34 [DEMOGRAPHI…" at bounding box center [782, 479] width 1565 height 1562
drag, startPoint x: 439, startPoint y: 452, endPoint x: 190, endPoint y: 350, distance: 269.1
click at [190, 350] on div "PV Age Age confidence Gender Gender confidence New segments 7 25-34 [DEMOGRAPHI…" at bounding box center [782, 479] width 1565 height 1562
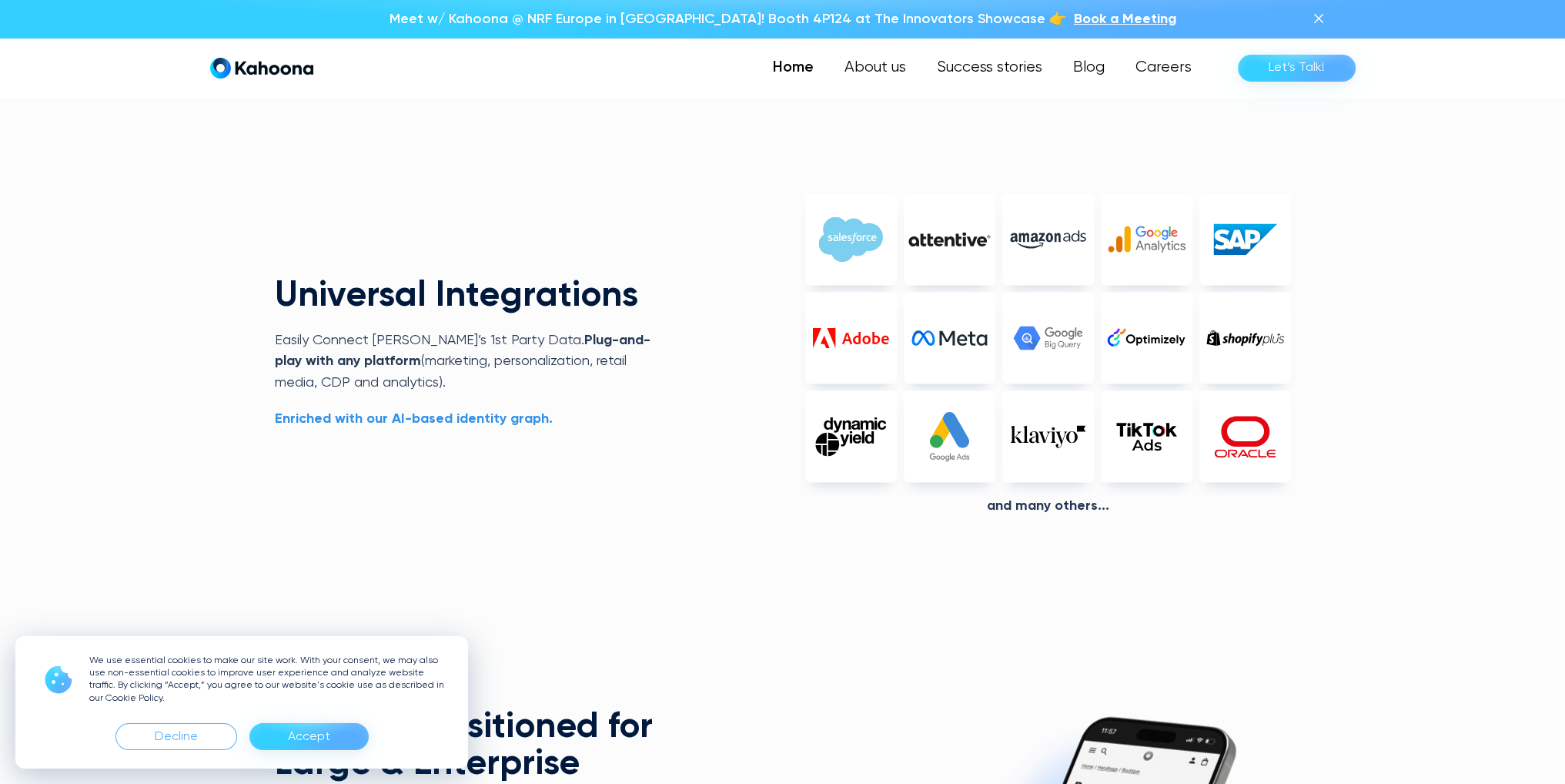
scroll to position [3725, 0]
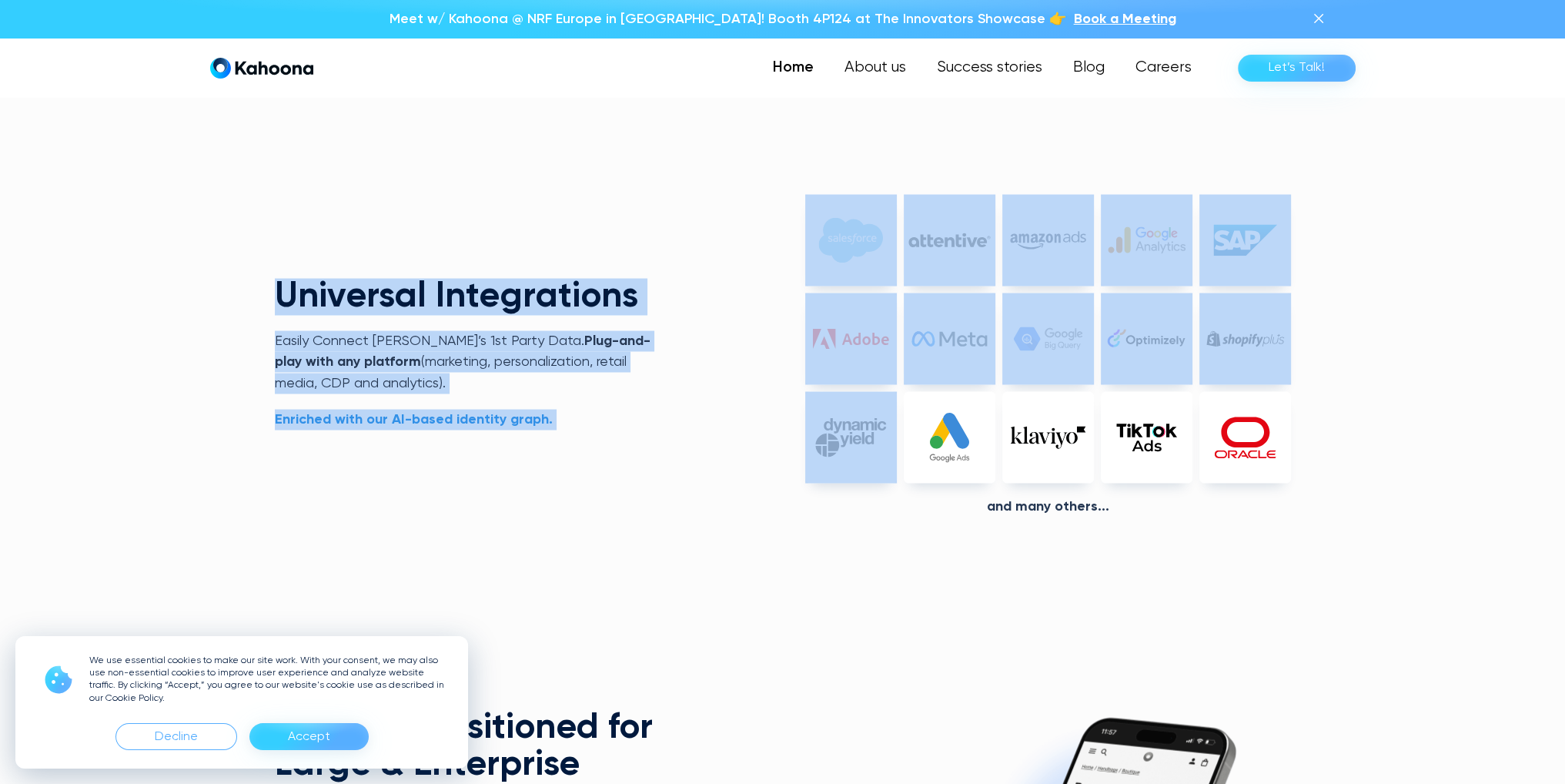
drag, startPoint x: 263, startPoint y: 280, endPoint x: 670, endPoint y: 469, distance: 448.7
click at [750, 469] on div "PV Age Age confidence Gender Gender confidence New segments 7 25-34 [DEMOGRAPHI…" at bounding box center [782, 401] width 1565 height 1562
click at [646, 469] on div "Universal Integrations Easily Connect [PERSON_NAME]’s 1st Party Data.  Plug-and…" at bounding box center [782, 374] width 1016 height 483
